Goal: Information Seeking & Learning: Learn about a topic

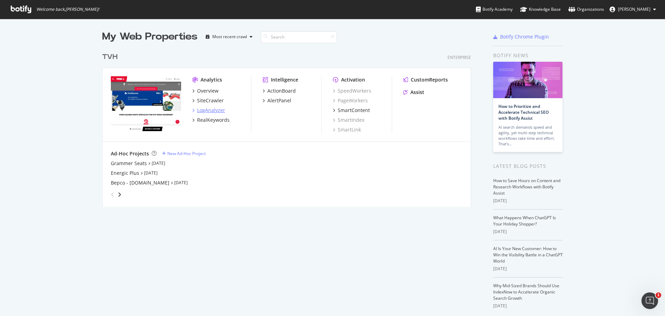
click at [192, 110] on div "LogAnalyzer" at bounding box center [208, 110] width 33 height 7
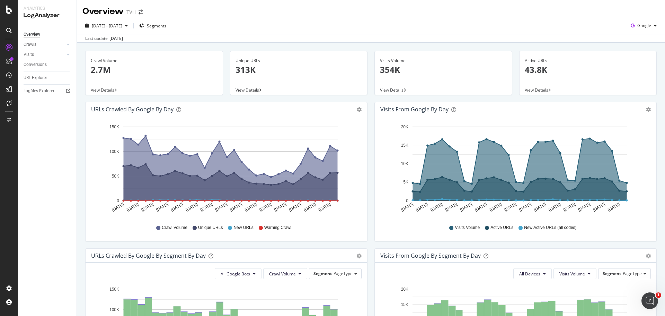
click at [105, 63] on div "Crawl Volume" at bounding box center [154, 61] width 127 height 6
click at [64, 43] on div at bounding box center [61, 44] width 7 height 7
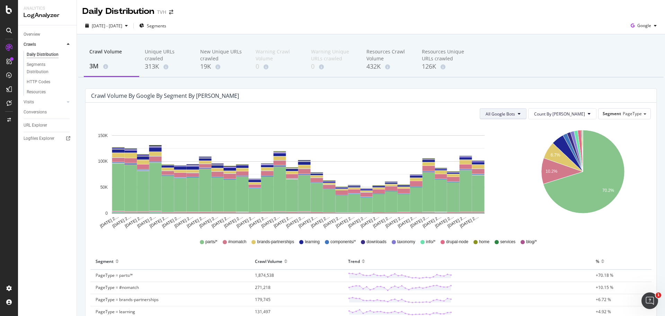
click at [515, 114] on span "All Google Bots" at bounding box center [500, 114] width 29 height 6
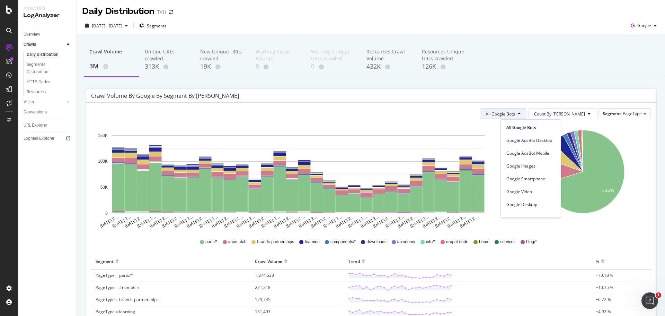
click at [515, 114] on span "All Google Bots" at bounding box center [500, 114] width 29 height 6
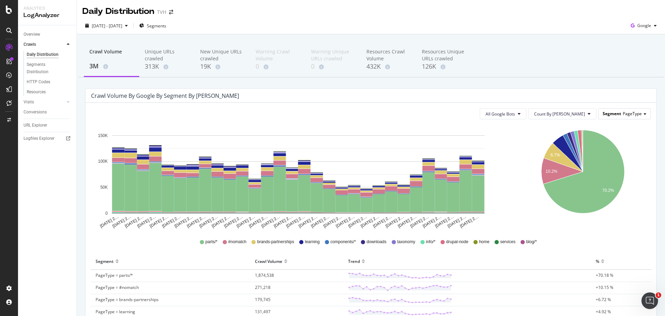
click at [623, 115] on span "PageType" at bounding box center [632, 114] width 19 height 6
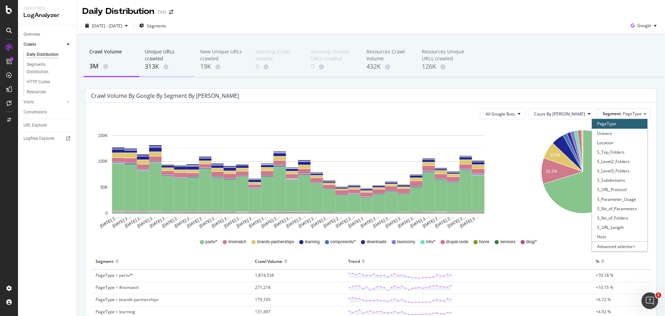
click at [151, 56] on div "Unique URLs crawled" at bounding box center [167, 55] width 44 height 14
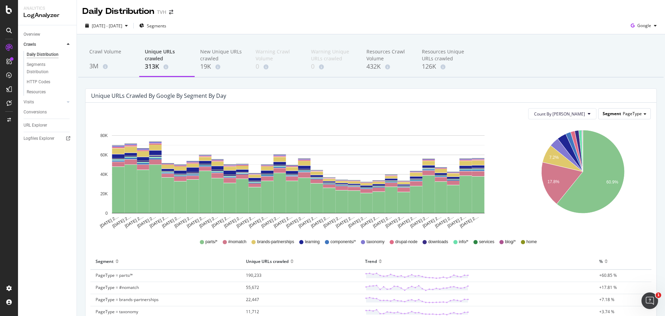
click at [626, 115] on span "PageType" at bounding box center [632, 114] width 19 height 6
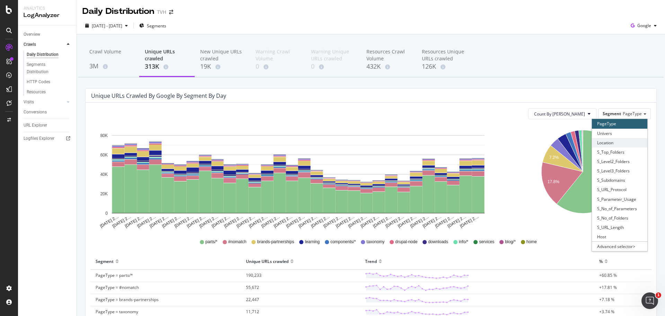
click at [609, 140] on div "Location" at bounding box center [619, 142] width 55 height 9
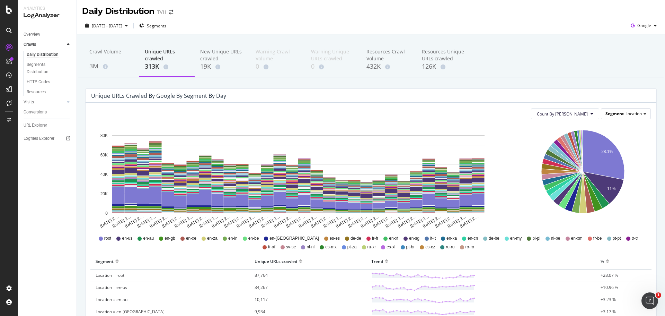
click at [614, 114] on span "Segment" at bounding box center [615, 114] width 18 height 6
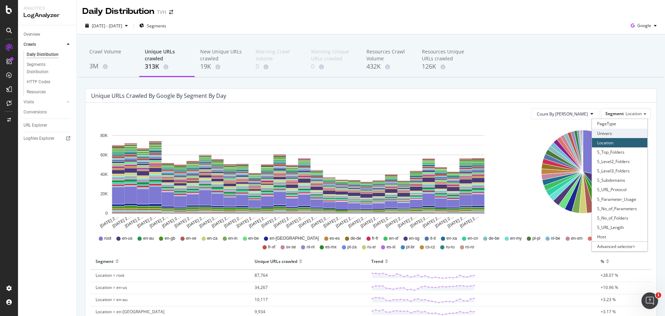
click at [609, 133] on div "Univers" at bounding box center [619, 133] width 55 height 9
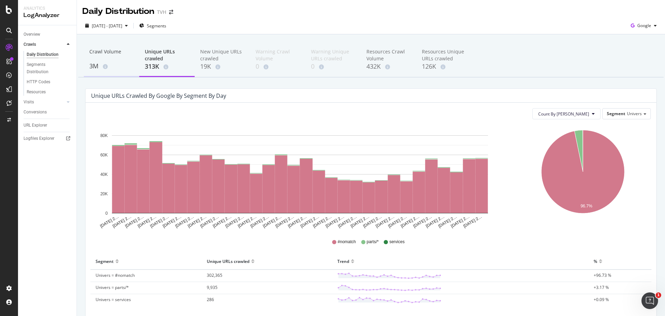
click at [100, 62] on div "3M" at bounding box center [111, 66] width 44 height 9
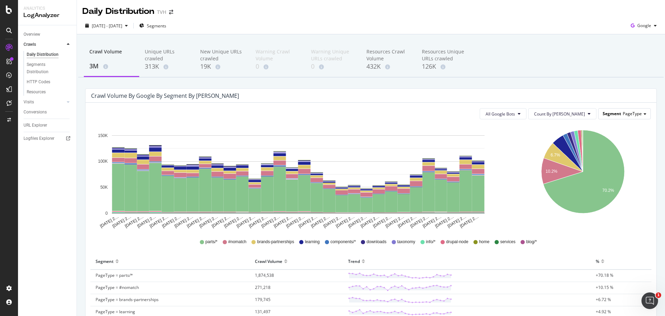
click at [633, 111] on span "PageType" at bounding box center [632, 114] width 19 height 6
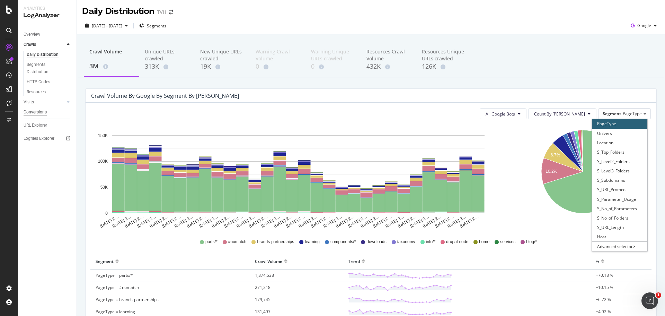
click at [35, 109] on div "Conversions" at bounding box center [35, 111] width 23 height 7
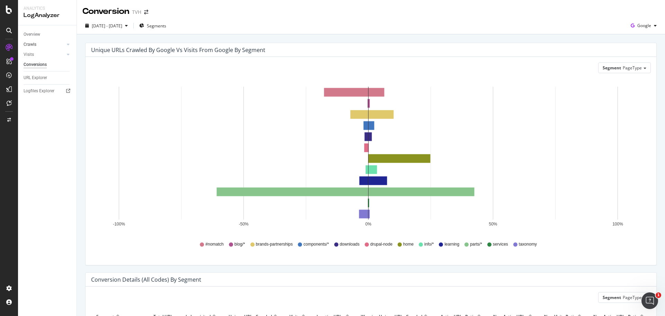
click at [63, 45] on div at bounding box center [61, 44] width 7 height 7
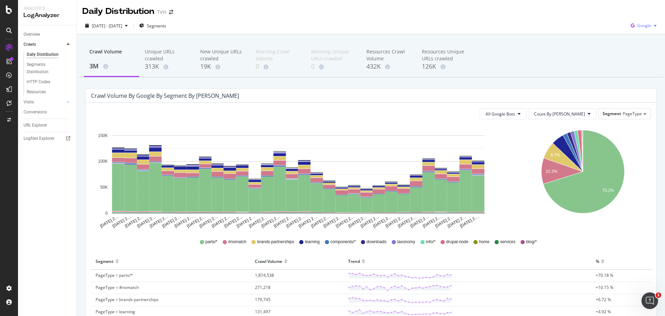
click at [640, 23] on span "Google" at bounding box center [645, 26] width 14 height 6
click at [641, 63] on span "OpenAI" at bounding box center [644, 65] width 26 height 6
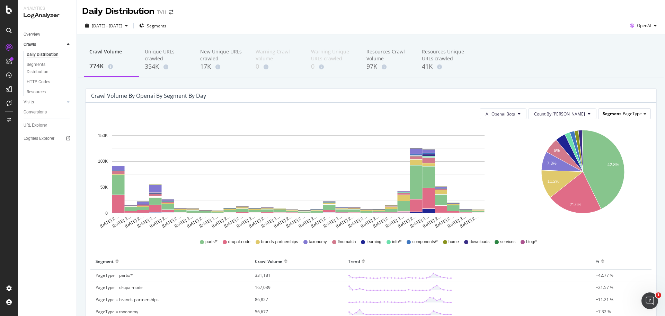
click at [623, 114] on span "PageType" at bounding box center [632, 114] width 19 height 6
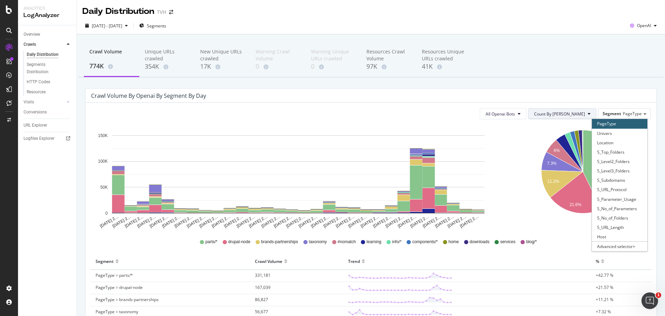
click at [573, 117] on button "Count By Day" at bounding box center [562, 113] width 68 height 11
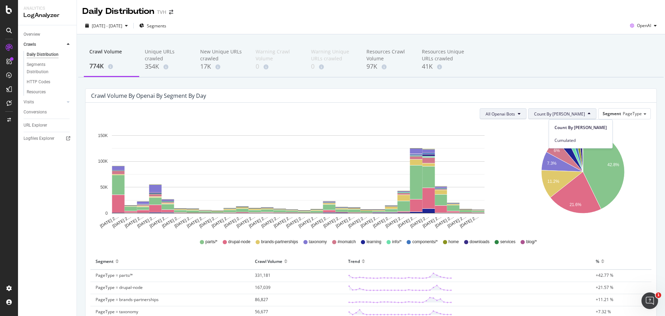
click at [515, 116] on span "All Openai Bots" at bounding box center [500, 114] width 29 height 6
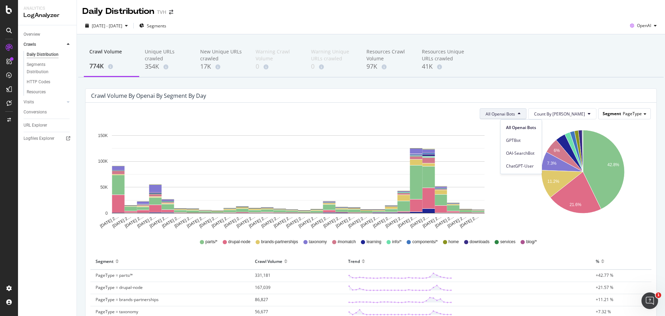
click at [626, 115] on span "PageType" at bounding box center [632, 114] width 19 height 6
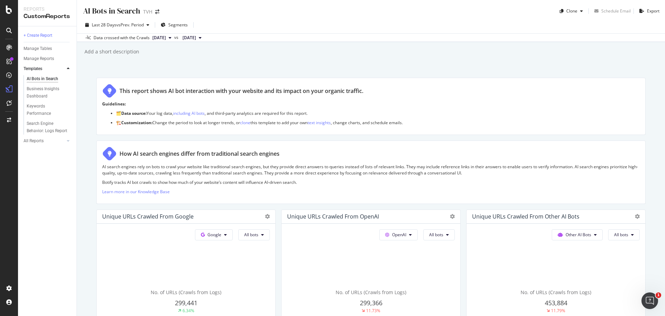
click at [166, 37] on span "[DATE]" at bounding box center [159, 38] width 14 height 6
click at [173, 61] on div "[DATE]" at bounding box center [169, 61] width 36 height 6
click at [196, 36] on span "[DATE]" at bounding box center [190, 38] width 14 height 6
click at [238, 60] on div "206K URLs" at bounding box center [245, 59] width 20 height 6
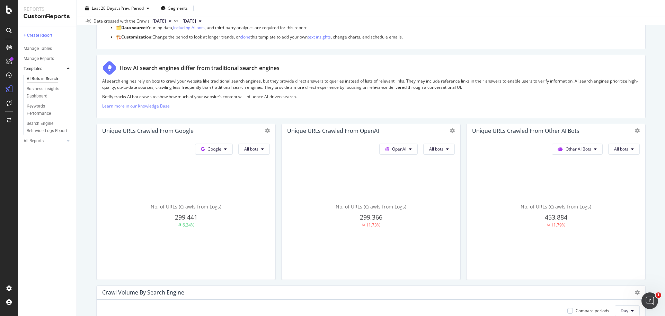
scroll to position [104, 0]
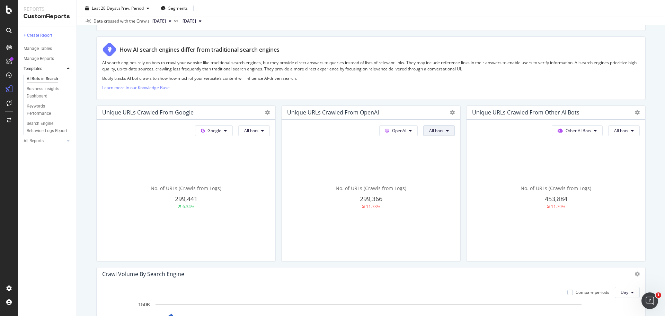
click at [439, 128] on span "All bots" at bounding box center [436, 131] width 14 height 6
click at [447, 109] on div at bounding box center [451, 112] width 8 height 7
click at [450, 111] on icon at bounding box center [452, 112] width 5 height 5
click at [467, 120] on span "Trend" at bounding box center [490, 123] width 52 height 6
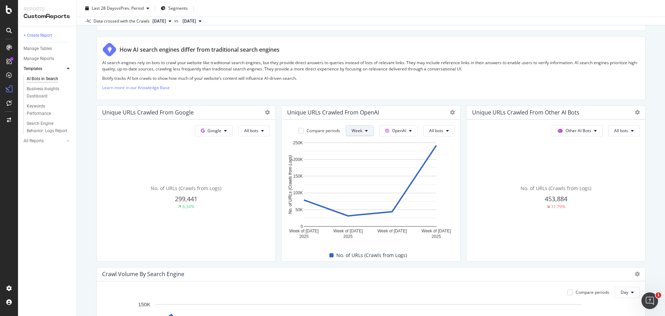
click at [358, 128] on span "Week" at bounding box center [357, 131] width 11 height 6
click at [352, 171] on span "Month" at bounding box center [355, 170] width 12 height 6
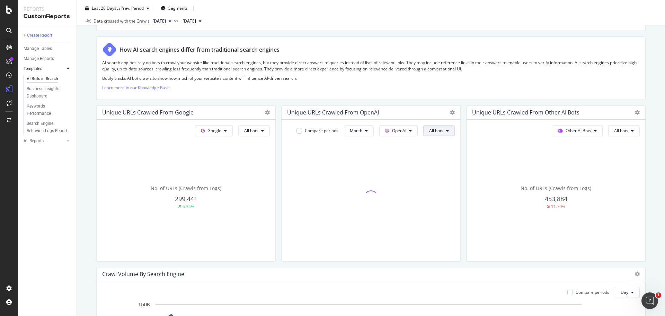
click at [438, 132] on span "All bots" at bounding box center [436, 131] width 14 height 6
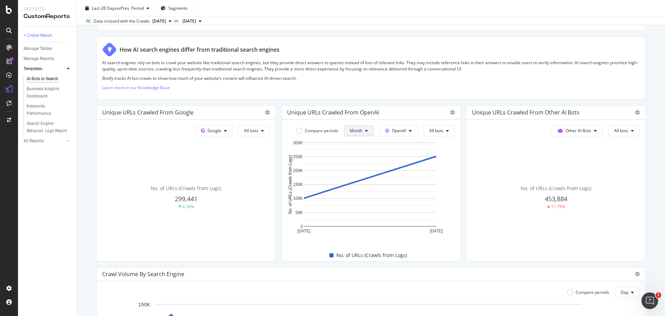
click at [365, 130] on icon at bounding box center [366, 131] width 3 height 4
click at [354, 159] on span "Week" at bounding box center [353, 157] width 14 height 6
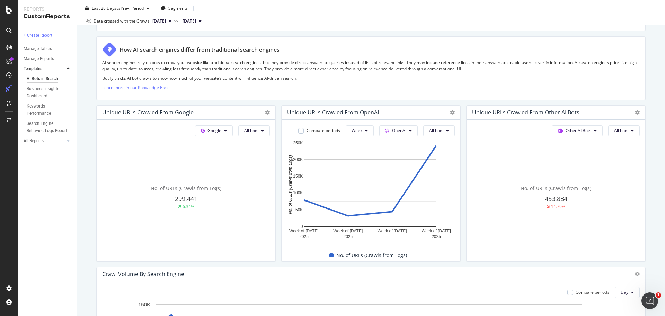
click at [166, 21] on span "2025 Sep. 9th" at bounding box center [159, 21] width 14 height 6
click at [184, 48] on div "2024 Sep. 26th" at bounding box center [169, 46] width 37 height 6
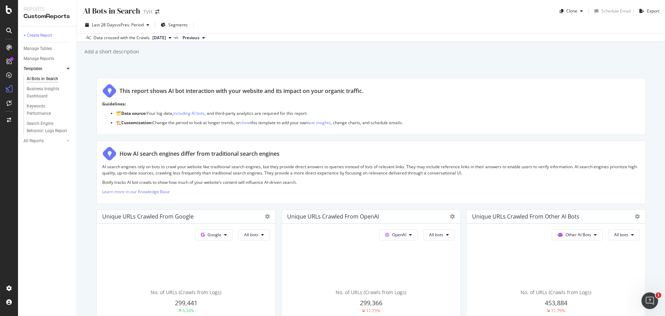
click at [200, 39] on span "Previous" at bounding box center [191, 38] width 17 height 6
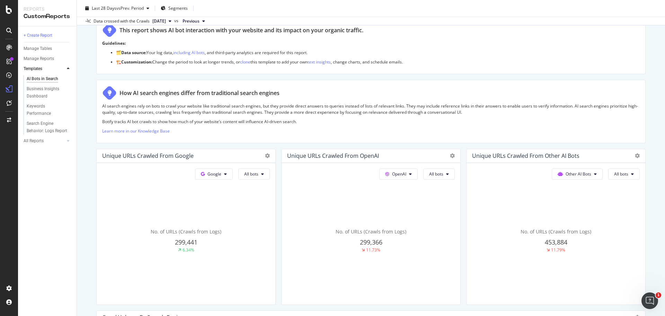
scroll to position [69, 0]
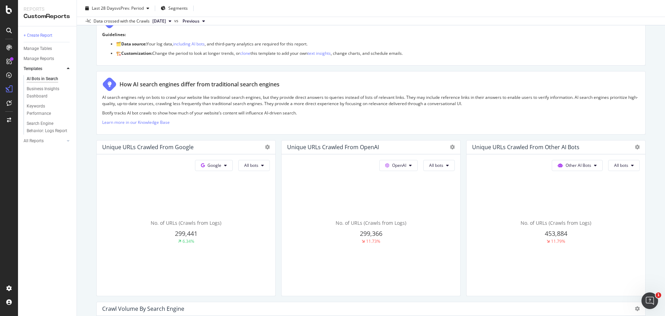
click at [452, 150] on div "Unique URLs Crawled from OpenAI" at bounding box center [371, 147] width 179 height 14
click at [450, 148] on icon at bounding box center [452, 146] width 5 height 5
click at [460, 159] on span at bounding box center [457, 157] width 8 height 8
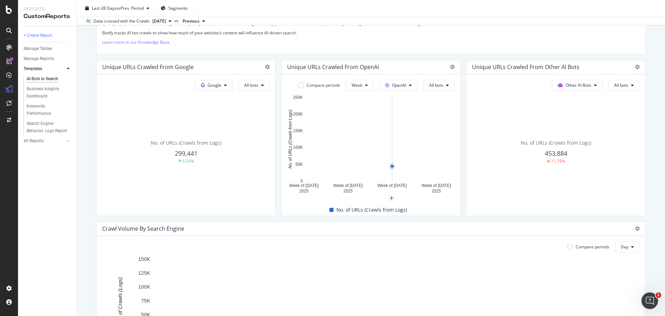
scroll to position [139, 0]
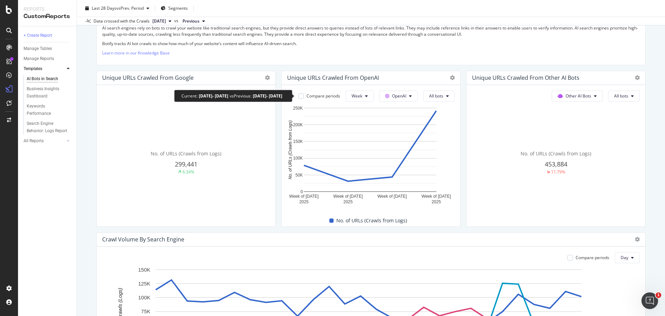
click at [326, 97] on div "Compare periods" at bounding box center [324, 96] width 34 height 6
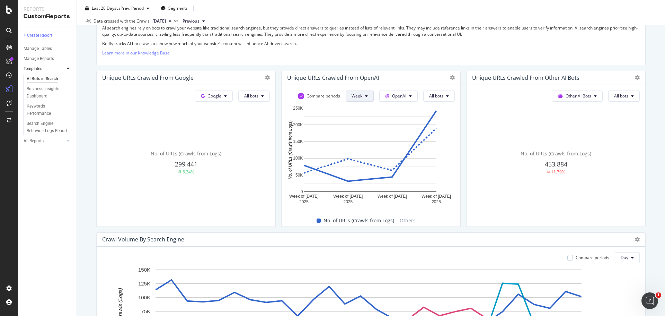
click at [358, 94] on span "Week" at bounding box center [357, 96] width 11 height 6
click at [357, 134] on span "Month" at bounding box center [355, 135] width 12 height 6
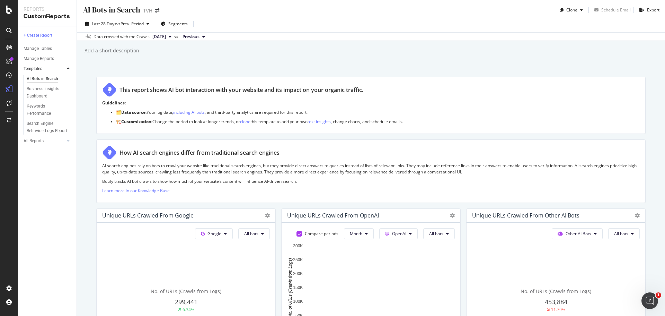
scroll to position [0, 0]
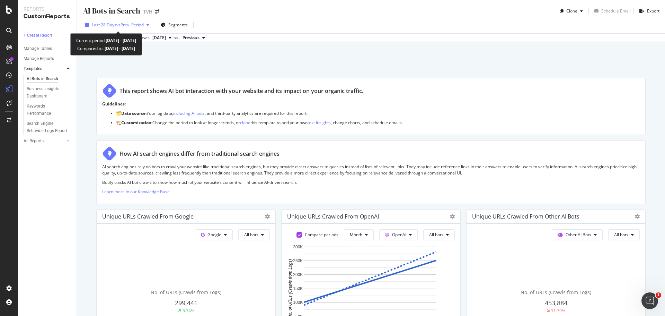
click at [137, 25] on span "vs Prev. Period" at bounding box center [129, 25] width 27 height 6
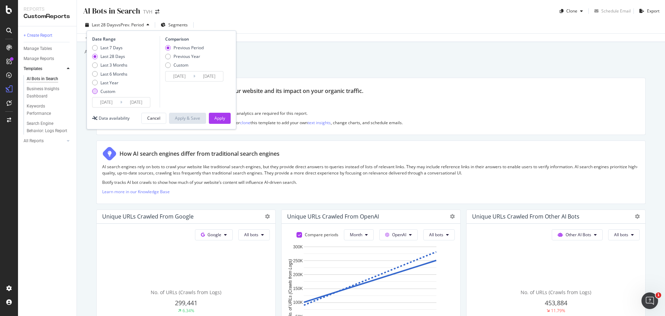
click at [115, 93] on div "Custom" at bounding box center [107, 91] width 15 height 6
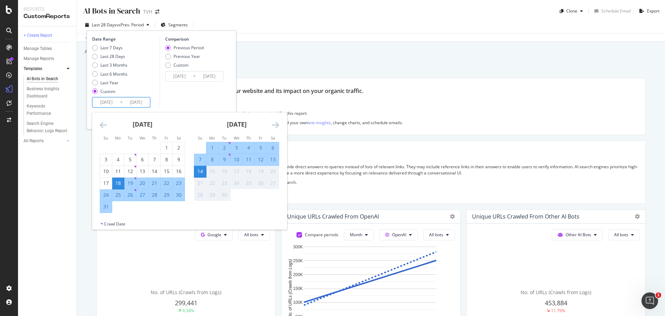
click at [110, 103] on input "2025/08/18" at bounding box center [107, 102] width 28 height 10
click at [101, 124] on icon "Move backward to switch to the previous month." at bounding box center [103, 125] width 7 height 8
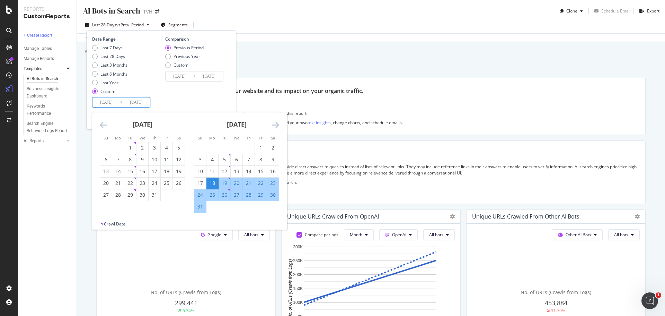
click at [101, 124] on icon "Move backward to switch to the previous month." at bounding box center [103, 125] width 7 height 8
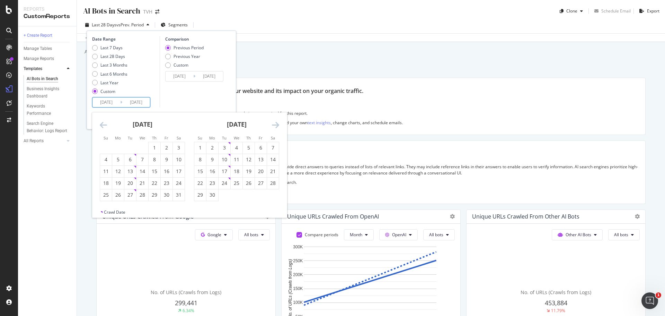
click at [101, 124] on icon "Move backward to switch to the previous month." at bounding box center [103, 125] width 7 height 8
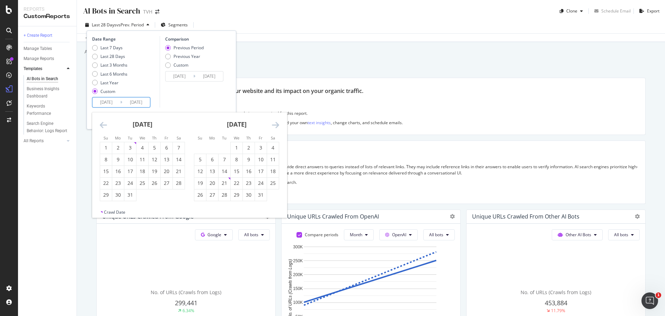
click at [101, 124] on icon "Move backward to switch to the previous month." at bounding box center [103, 125] width 7 height 8
click at [104, 148] on div "1" at bounding box center [106, 147] width 12 height 7
type input "2024/09/01"
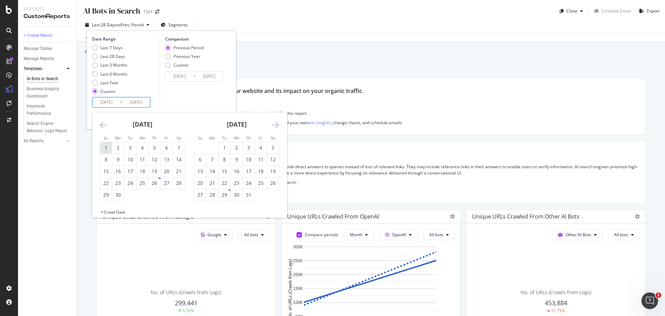
type input "2023/08/19"
type input "2024/08/31"
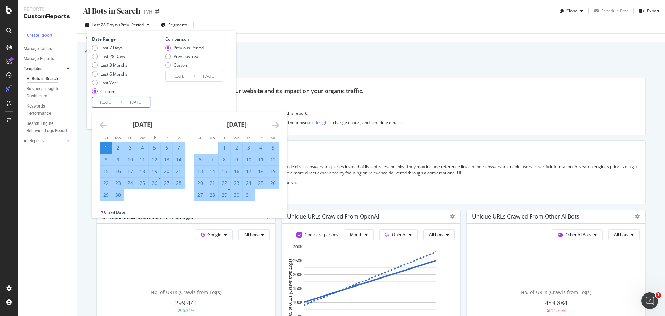
click at [202, 98] on div "Comparison Previous Period Previous Year Custom 2023/08/19 Navigate forward to …" at bounding box center [193, 71] width 66 height 71
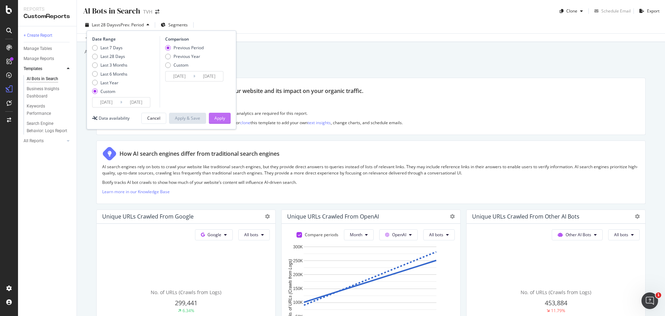
click at [219, 119] on div "Apply" at bounding box center [219, 118] width 11 height 6
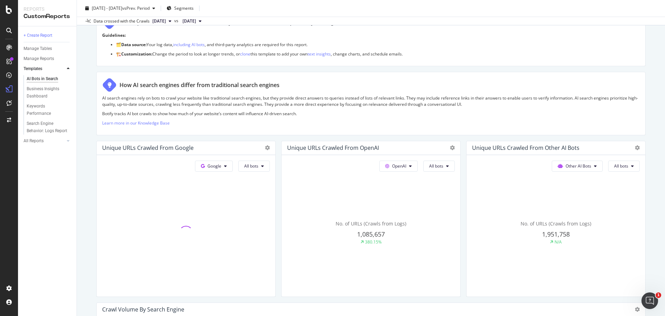
scroll to position [69, 0]
click at [450, 148] on icon at bounding box center [452, 146] width 5 height 5
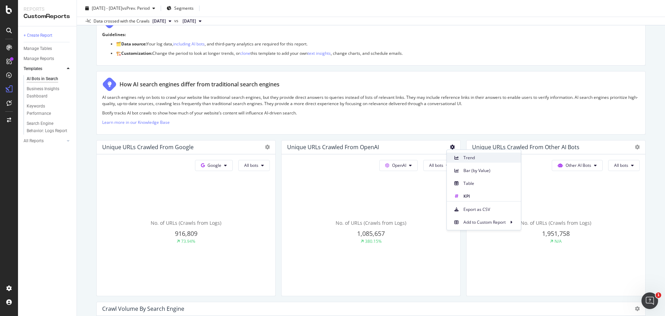
click at [464, 161] on div "Trend" at bounding box center [484, 157] width 74 height 10
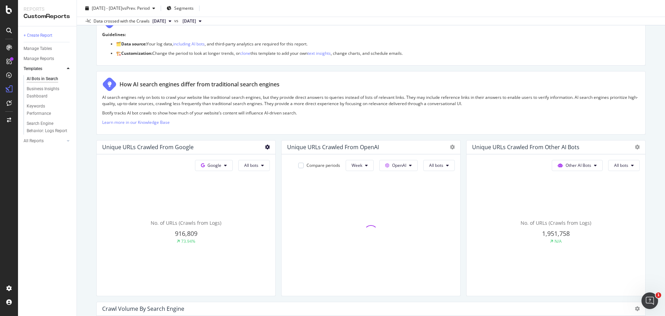
click at [267, 146] on icon at bounding box center [267, 146] width 5 height 5
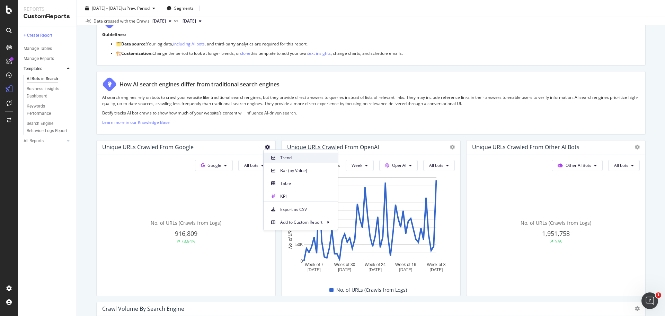
click at [291, 160] on span "Trend" at bounding box center [306, 158] width 52 height 6
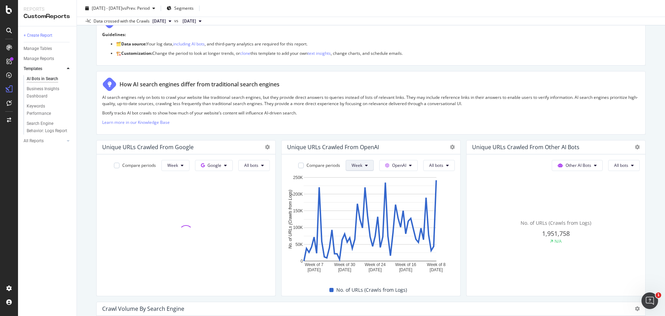
click at [358, 164] on span "Week" at bounding box center [357, 165] width 11 height 6
click at [360, 201] on div "Month" at bounding box center [355, 205] width 24 height 10
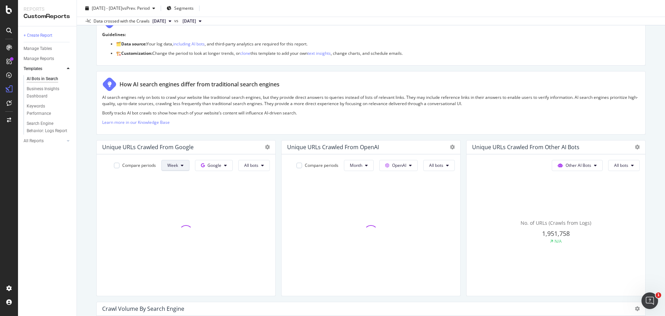
click at [179, 163] on button "Week" at bounding box center [175, 165] width 28 height 11
click at [173, 207] on span "Month" at bounding box center [172, 205] width 12 height 6
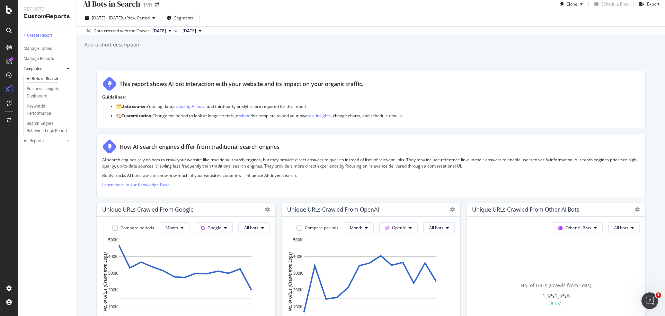
scroll to position [0, 0]
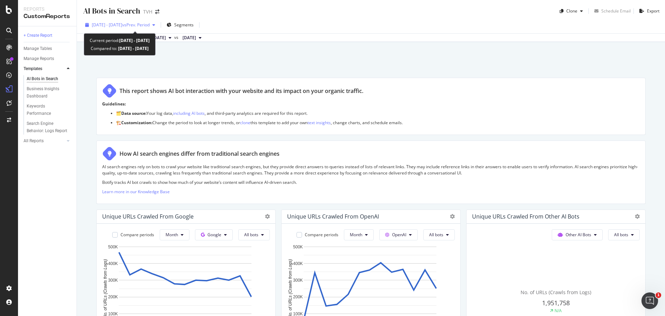
click at [118, 24] on span "2024 Sep. 1st - 2025 Sep. 14th" at bounding box center [107, 25] width 30 height 6
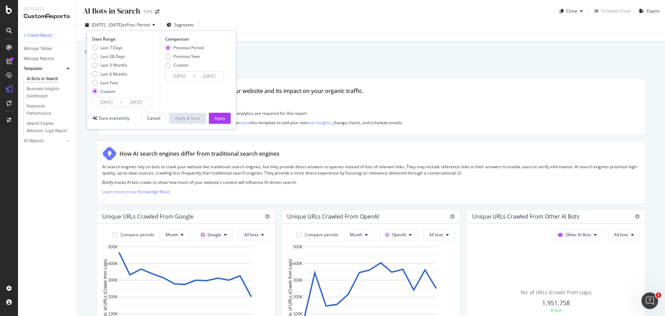
click at [130, 102] on input "2025/09/14" at bounding box center [136, 102] width 28 height 10
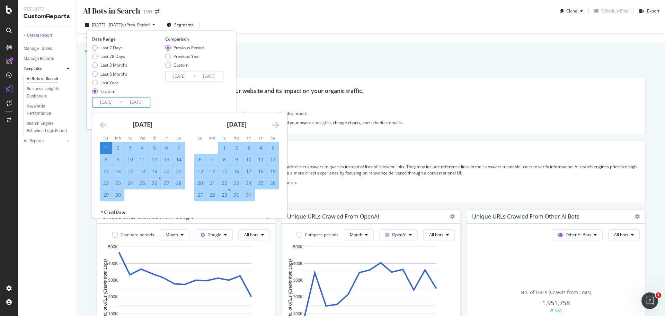
click at [276, 124] on icon "Move forward to switch to the next month." at bounding box center [275, 125] width 7 height 8
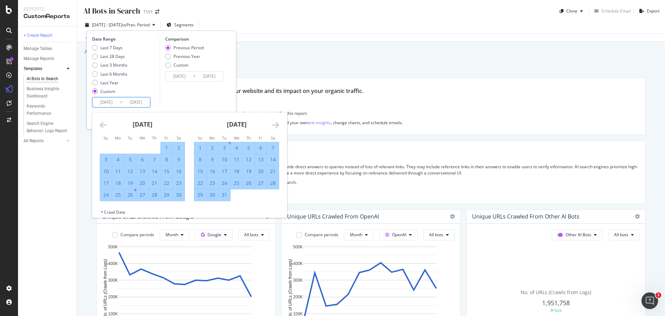
click at [276, 124] on icon "Move forward to switch to the next month." at bounding box center [275, 125] width 7 height 8
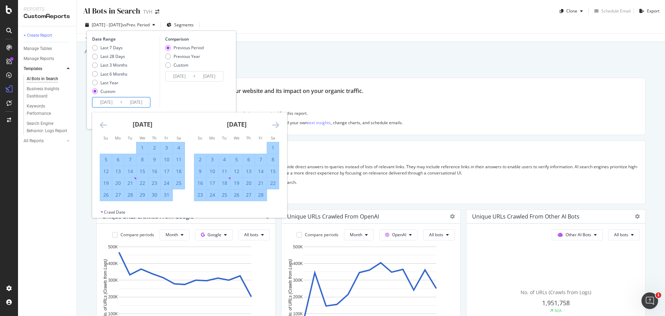
click at [276, 124] on icon "Move forward to switch to the next month." at bounding box center [275, 125] width 7 height 8
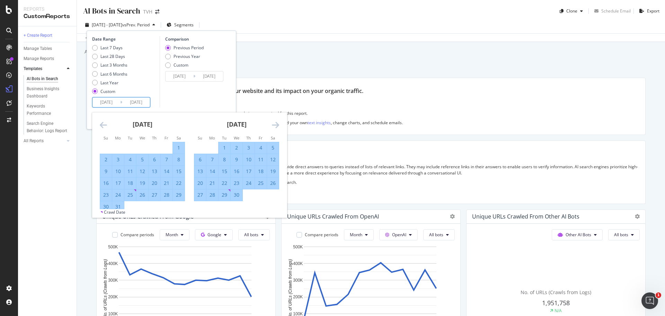
click at [276, 124] on icon "Move forward to switch to the next month." at bounding box center [275, 125] width 7 height 8
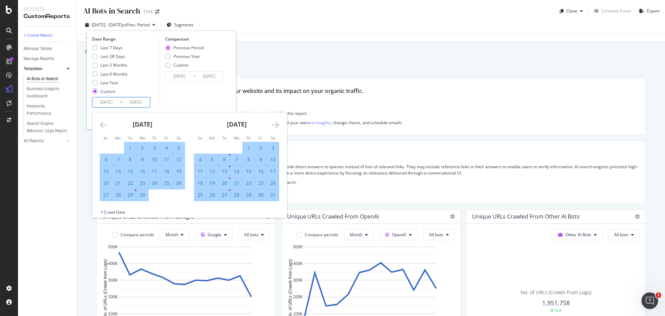
click at [276, 124] on icon "Move forward to switch to the next month." at bounding box center [275, 125] width 7 height 8
click at [202, 209] on div "31" at bounding box center [200, 206] width 12 height 7
type input "2025/08/31"
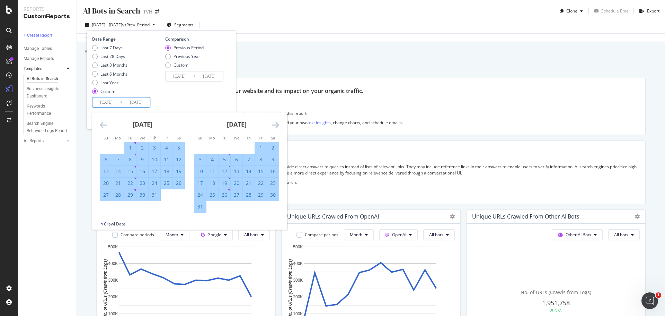
type input "2023/09/02"
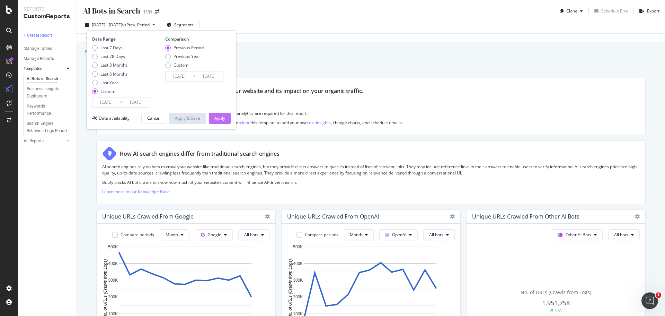
click at [220, 116] on div "Apply" at bounding box center [219, 118] width 11 height 6
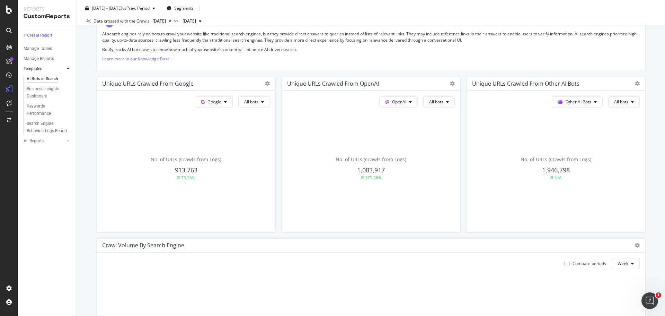
scroll to position [139, 0]
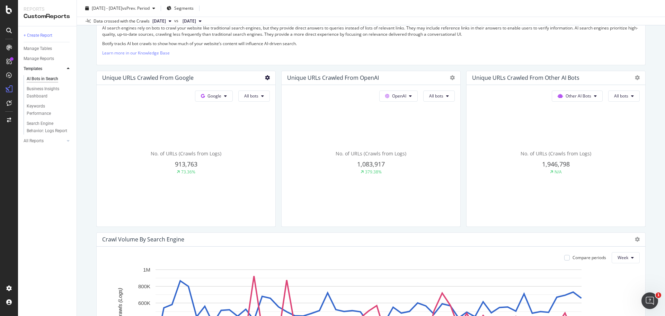
click at [265, 79] on icon at bounding box center [267, 77] width 5 height 5
click at [306, 102] on span "Bar (by Value)" at bounding box center [306, 101] width 52 height 6
click at [172, 92] on button "Week" at bounding box center [175, 95] width 28 height 11
click at [171, 134] on span "Month" at bounding box center [172, 135] width 12 height 6
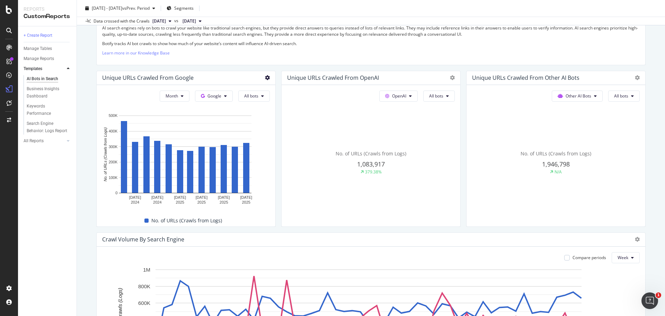
click at [265, 77] on icon at bounding box center [267, 77] width 5 height 5
drag, startPoint x: 288, startPoint y: 87, endPoint x: 276, endPoint y: 88, distance: 11.8
click at [288, 87] on span "Trend" at bounding box center [306, 88] width 52 height 6
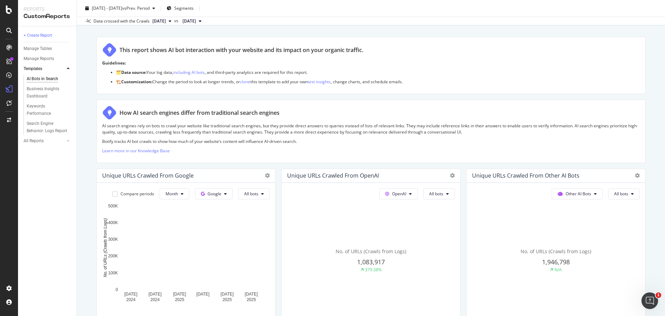
scroll to position [0, 0]
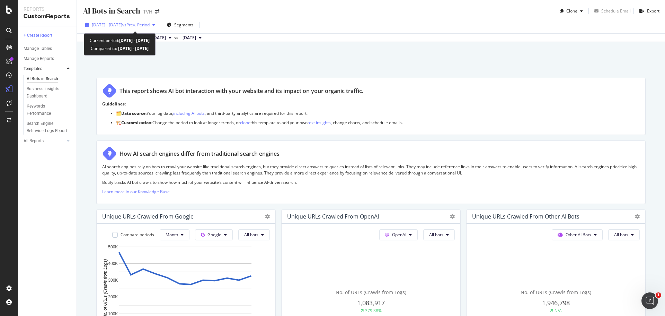
click at [118, 23] on span "2024 Sep. 1st - 2025 Aug. 31st" at bounding box center [107, 25] width 30 height 6
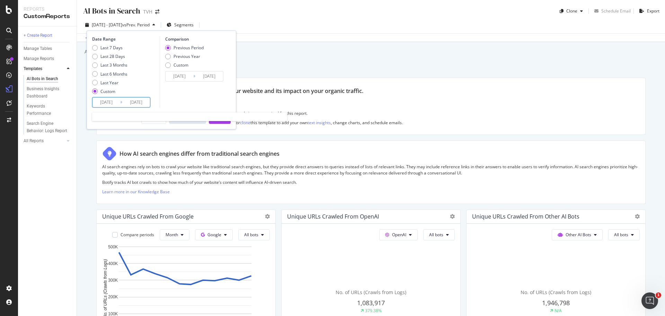
click at [109, 102] on input "2024/09/01" at bounding box center [107, 102] width 28 height 10
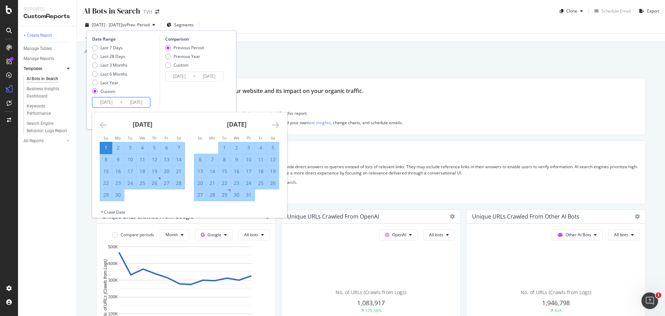
click at [109, 102] on input "2024/09/01" at bounding box center [107, 102] width 28 height 10
type input "2024/09/01"
type input "2022/12/30"
type input "2024/04/30"
type input "2024/05/01"
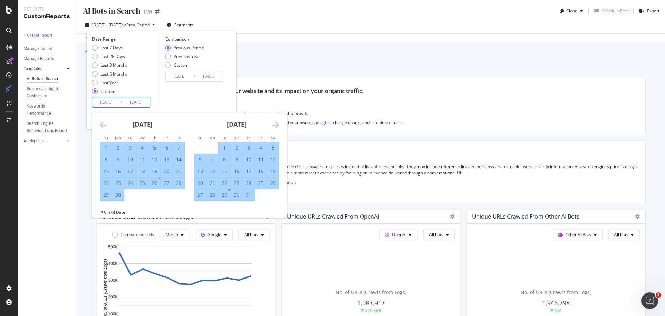
click at [174, 95] on div "Comparison Previous Period Previous Year Custom 2022/12/30 Navigate forward to …" at bounding box center [193, 71] width 66 height 71
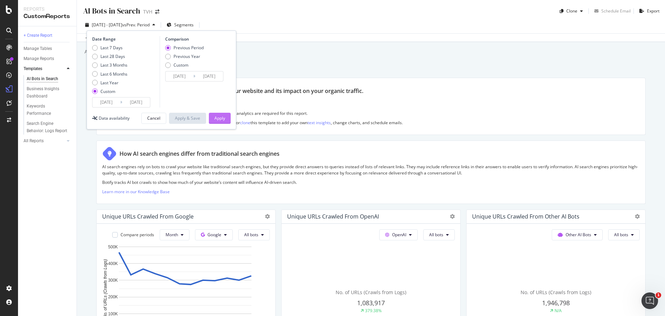
click at [218, 118] on div "Apply" at bounding box center [219, 118] width 11 height 6
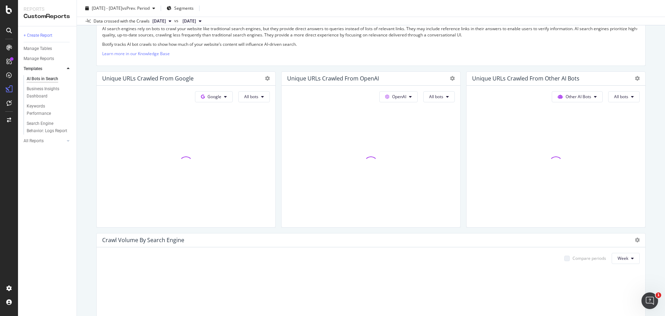
scroll to position [139, 0]
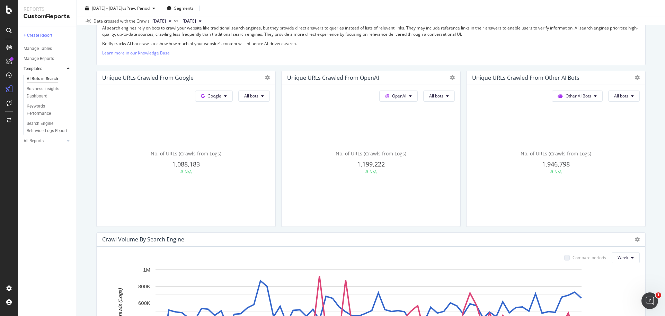
click at [268, 76] on div "Unique URLs Crawled from Google" at bounding box center [186, 78] width 179 height 14
click at [265, 78] on icon at bounding box center [267, 77] width 5 height 5
click at [284, 90] on span "Trend" at bounding box center [306, 88] width 52 height 6
click at [172, 96] on span "Week" at bounding box center [172, 96] width 11 height 6
click at [172, 135] on span "Month" at bounding box center [172, 135] width 12 height 6
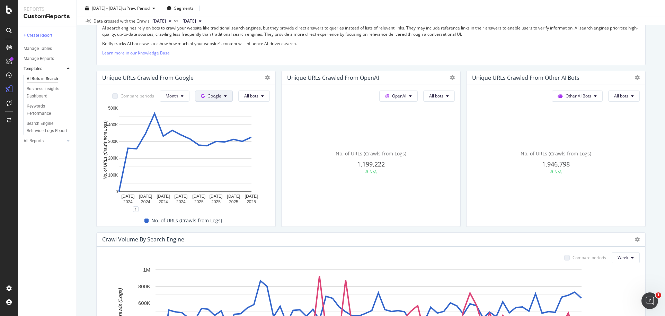
click at [212, 95] on span "Google" at bounding box center [215, 96] width 14 height 6
click at [216, 121] on span "Bing" at bounding box center [224, 123] width 26 height 6
click at [224, 98] on icon at bounding box center [225, 96] width 3 height 4
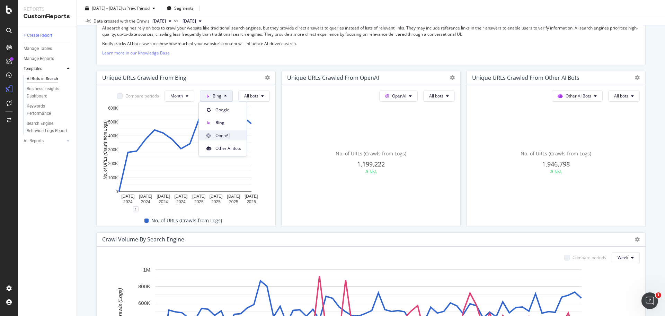
click at [233, 138] on span "OpenAI" at bounding box center [229, 135] width 26 height 6
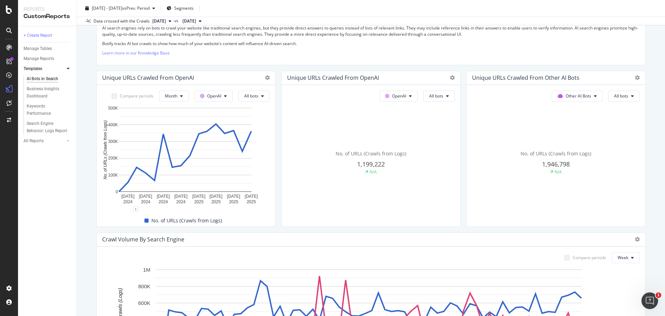
click at [222, 95] on button "OpenAI" at bounding box center [213, 95] width 38 height 11
click at [224, 146] on span "Other AI Bots" at bounding box center [223, 148] width 26 height 6
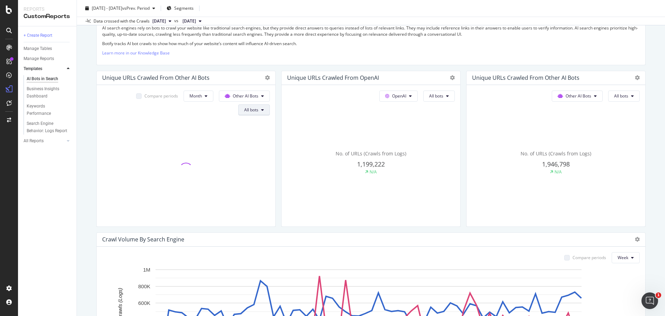
click at [254, 109] on span "All bots" at bounding box center [251, 110] width 14 height 6
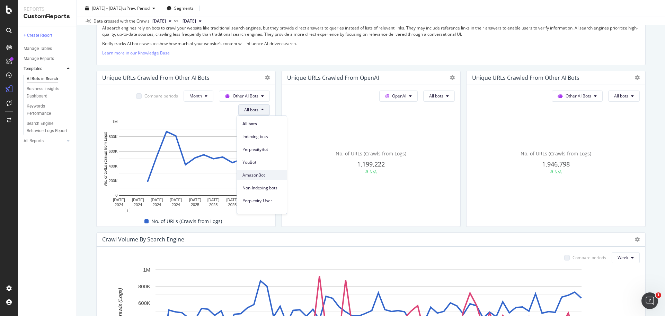
click at [266, 174] on span "AmazonBot" at bounding box center [262, 175] width 39 height 6
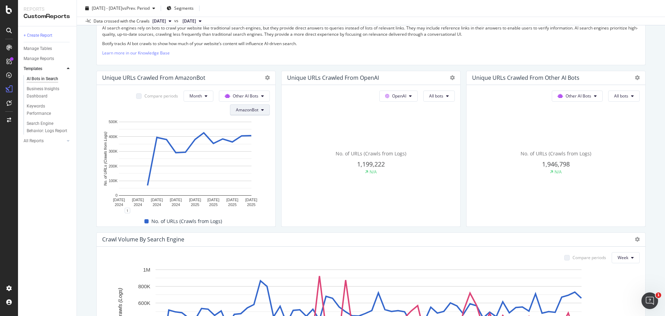
click at [254, 112] on span "AmazonBot" at bounding box center [247, 110] width 23 height 6
click at [248, 207] on span "Meta-ExternalAgent" at bounding box center [254, 206] width 39 height 6
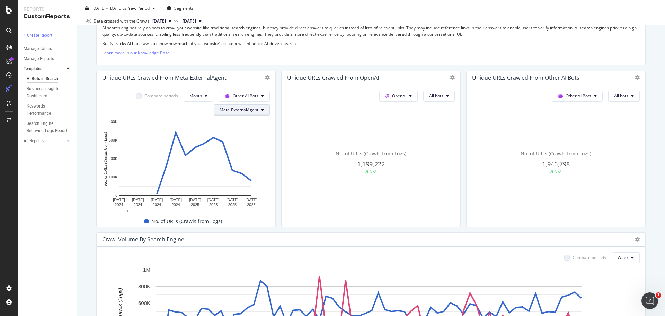
click at [239, 107] on span "Meta-ExternalAgent" at bounding box center [239, 110] width 39 height 6
click at [245, 194] on span "FacebookBot" at bounding box center [239, 193] width 41 height 6
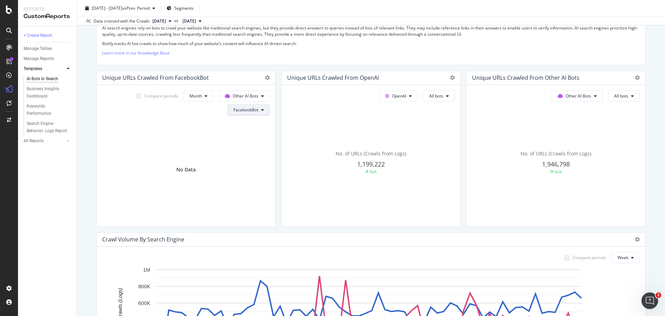
click at [255, 112] on span "FacebookBot" at bounding box center [246, 110] width 25 height 6
click at [255, 142] on span "ClaudeBot" at bounding box center [251, 142] width 39 height 6
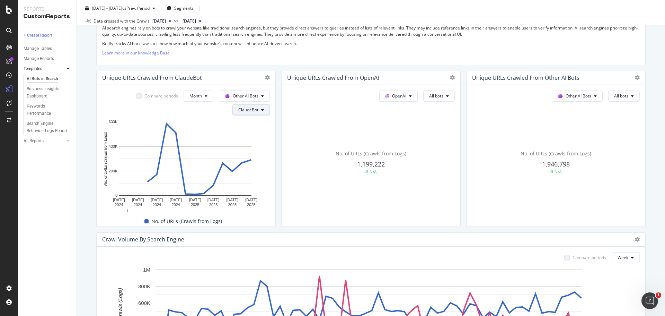
click at [254, 109] on span "ClaudeBot" at bounding box center [248, 110] width 20 height 6
click at [258, 172] on span "Perplexity-User" at bounding box center [256, 172] width 39 height 6
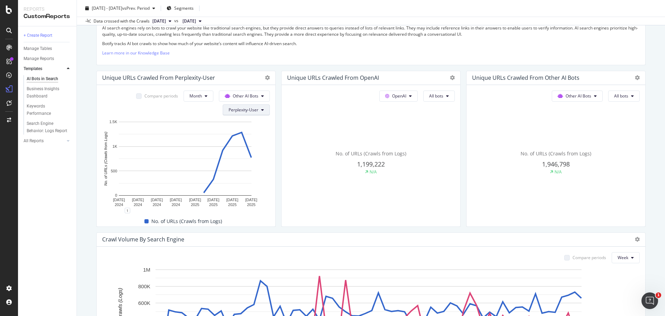
click at [255, 107] on span "Perplexity-User" at bounding box center [244, 110] width 30 height 6
click at [254, 175] on span "AmazonBot" at bounding box center [246, 175] width 39 height 6
click at [249, 111] on span "AmazonBot" at bounding box center [247, 110] width 23 height 6
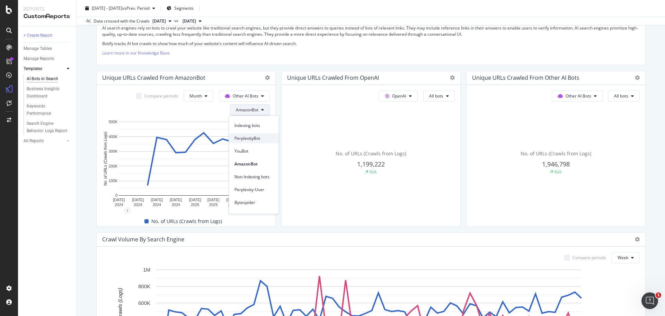
scroll to position [0, 0]
click at [257, 150] on span "PerplexityBot" at bounding box center [254, 149] width 39 height 6
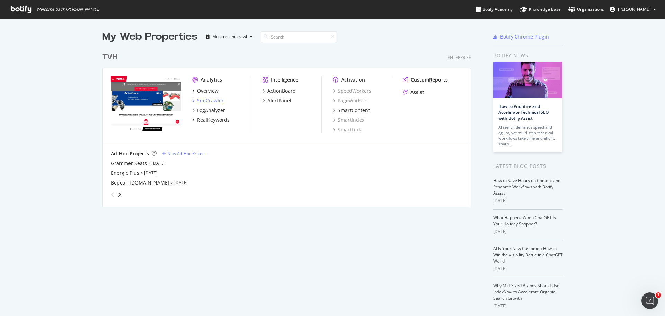
click at [193, 99] on div "SiteCrawler" at bounding box center [208, 100] width 32 height 7
